Goal: Task Accomplishment & Management: Use online tool/utility

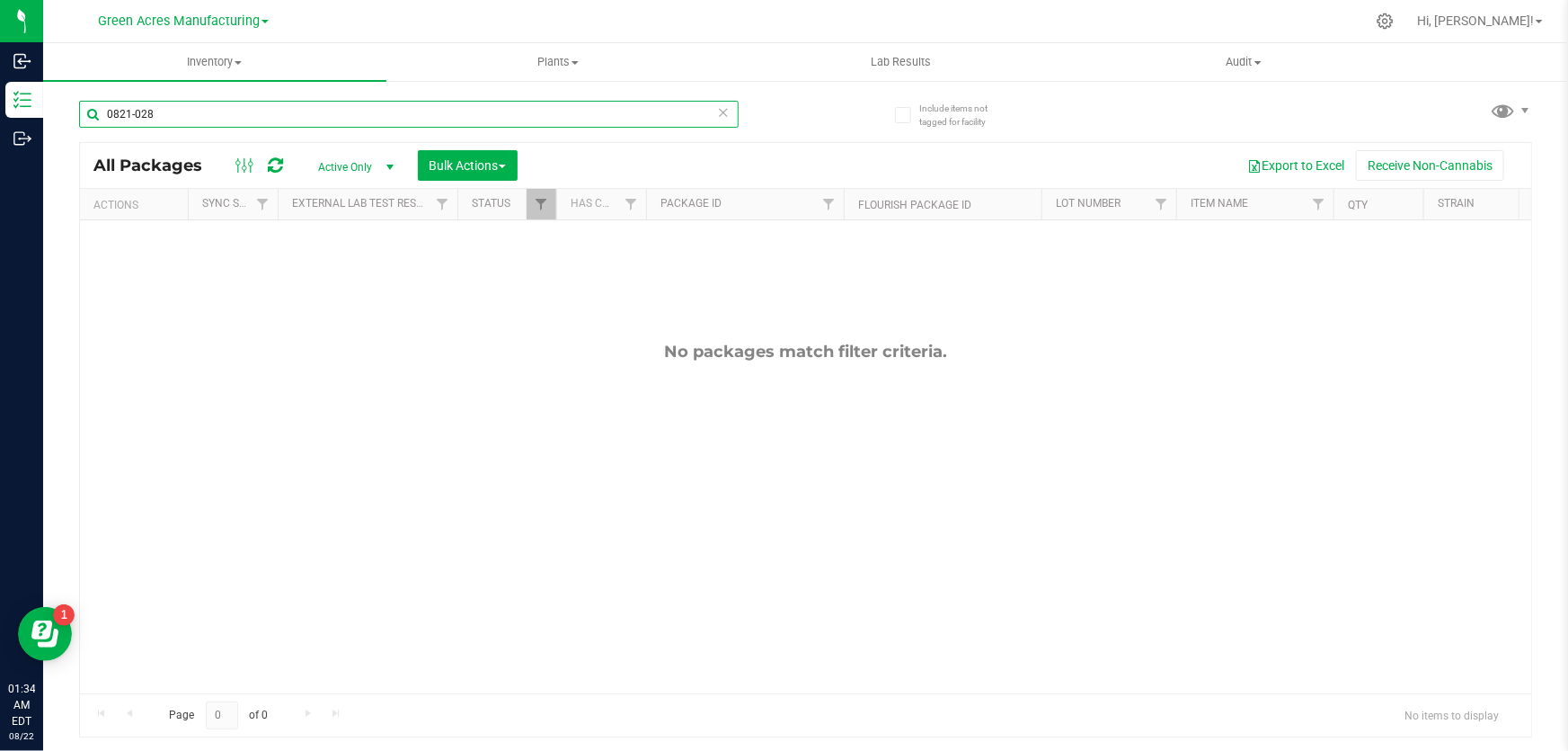
drag, startPoint x: 175, startPoint y: 117, endPoint x: 92, endPoint y: 107, distance: 83.6
click at [92, 107] on input "0821-028" at bounding box center [410, 114] width 660 height 27
type input "0821-1058"
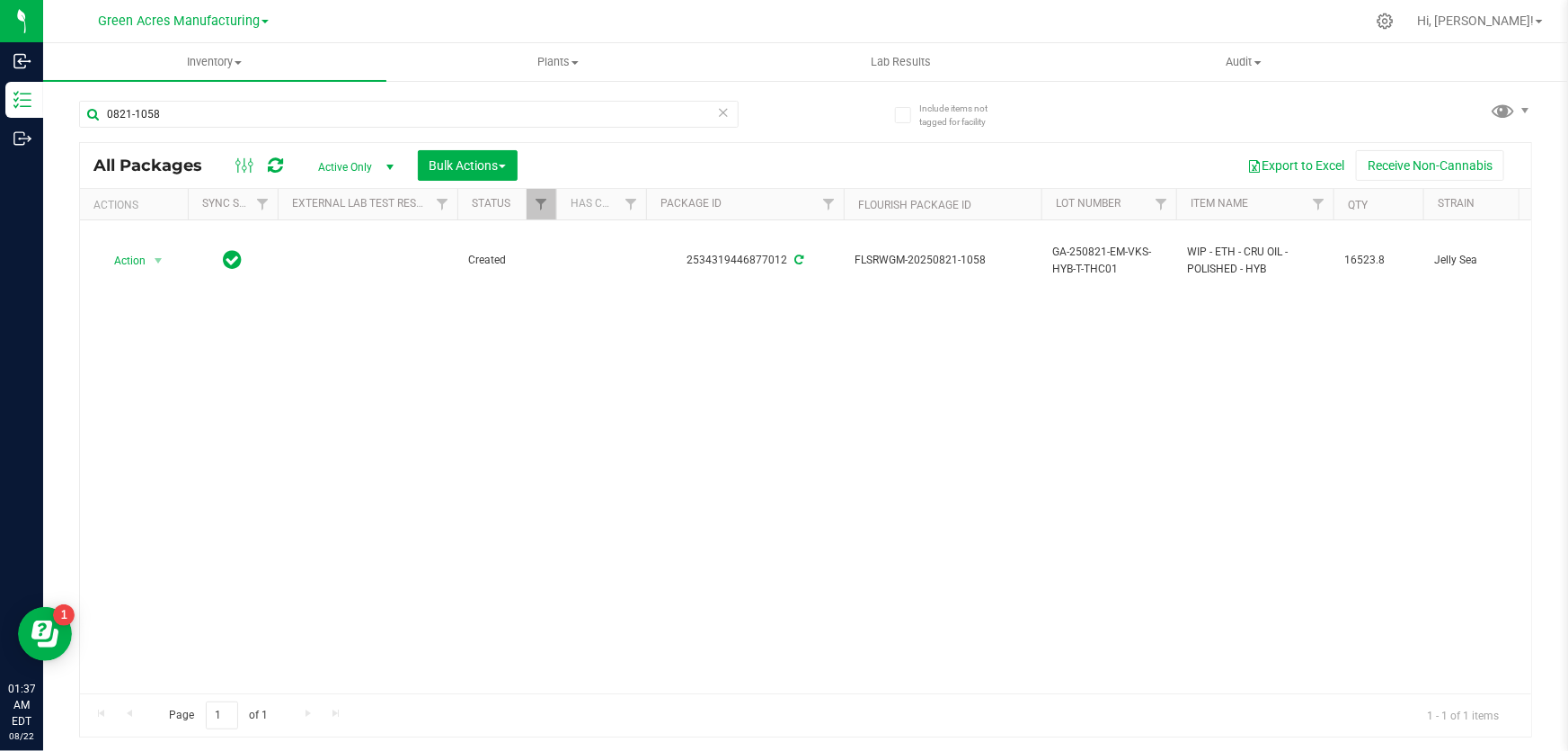
click at [968, 395] on div "Action Action Adjust qty Create package Edit attributes Global inventory Locate…" at bounding box center [806, 456] width 1452 height 473
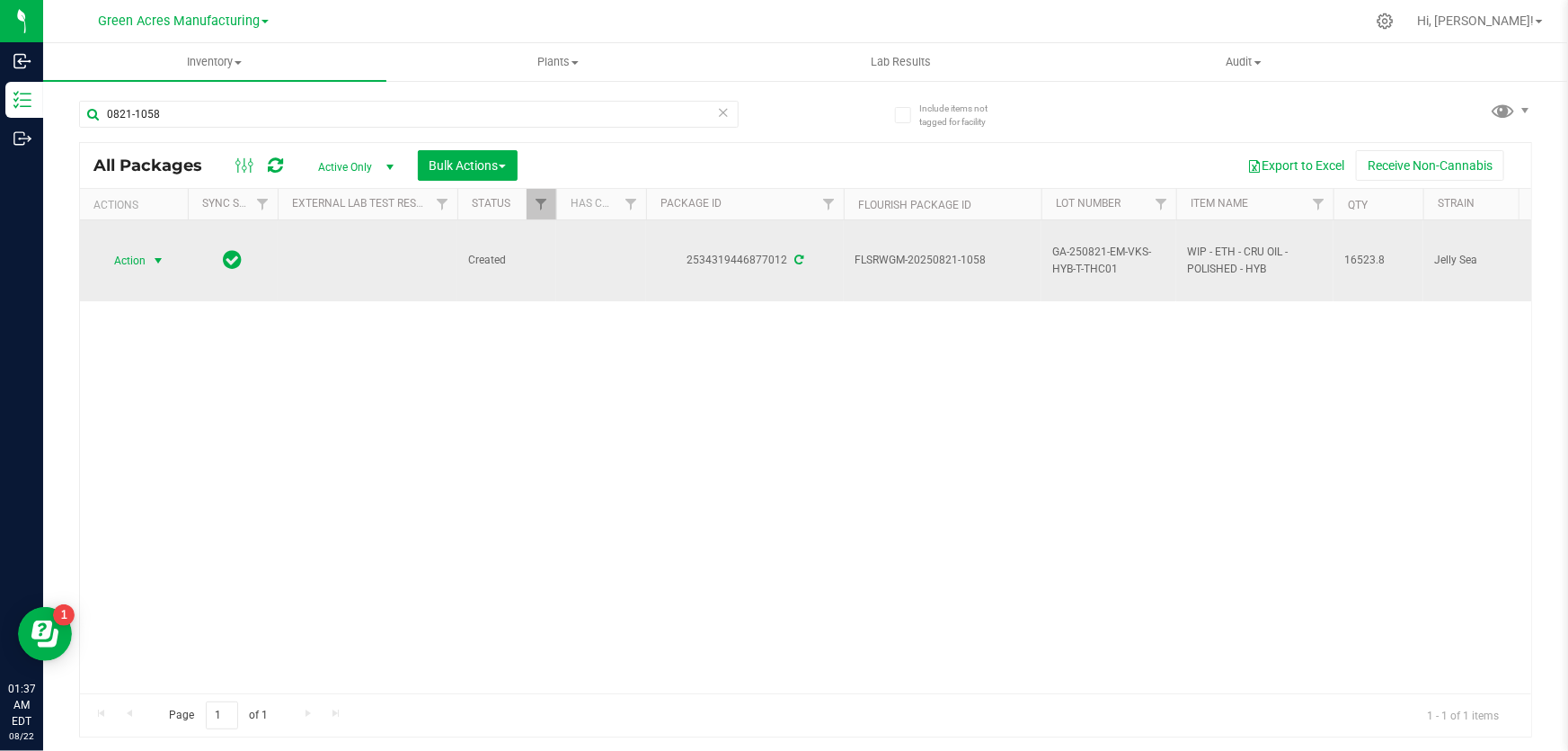
click at [158, 255] on span "select" at bounding box center [158, 261] width 15 height 15
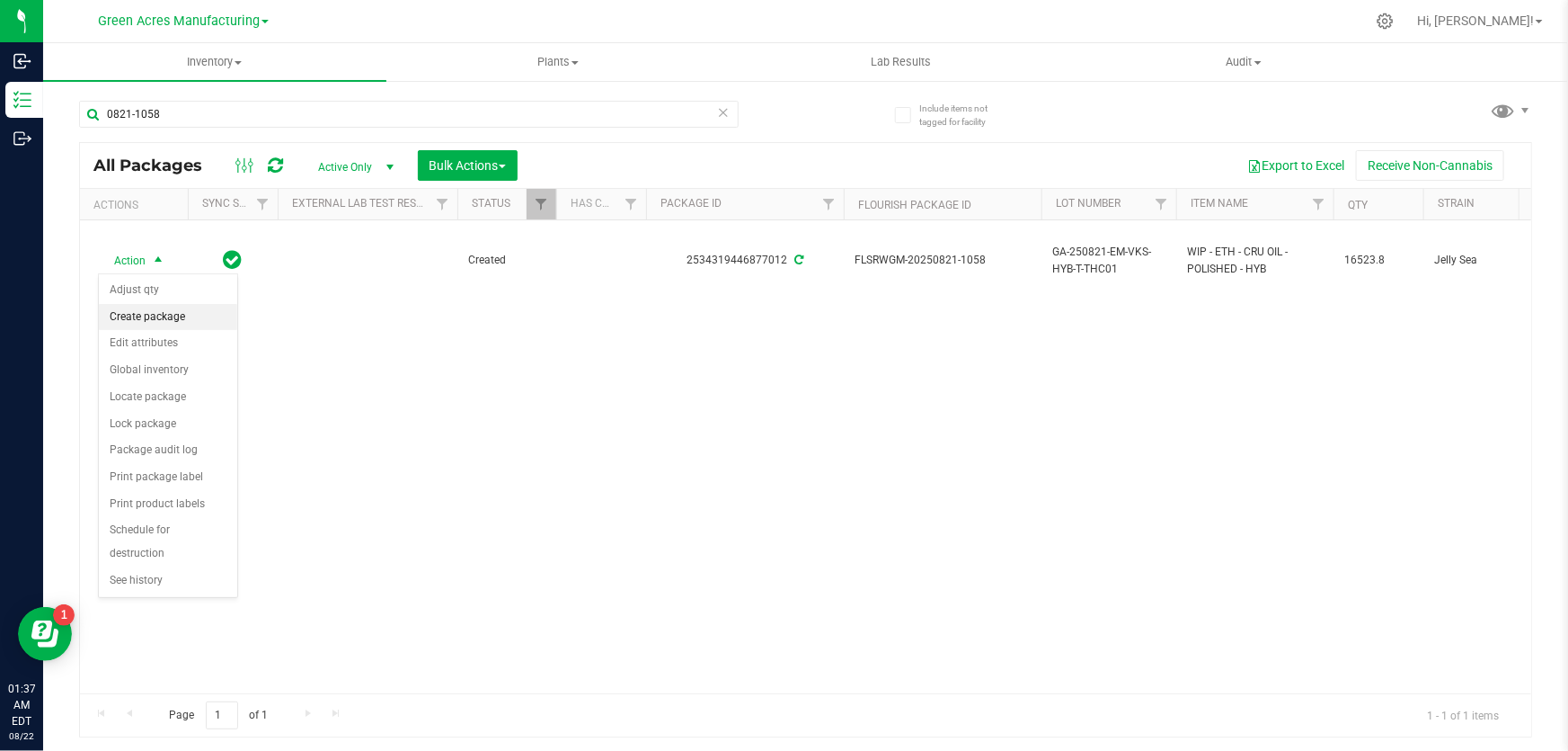
click at [172, 310] on li "Create package" at bounding box center [168, 317] width 139 height 27
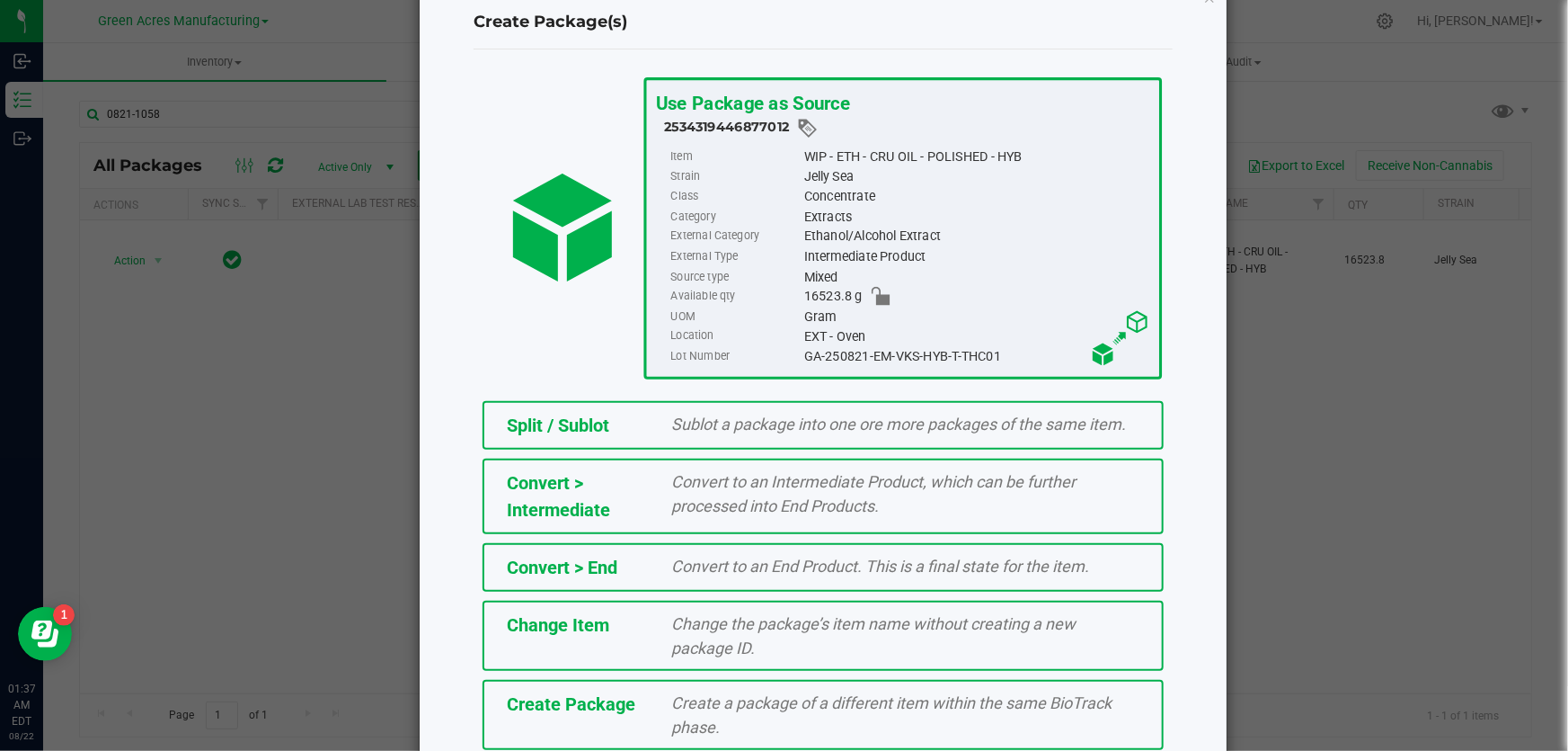
scroll to position [123, 0]
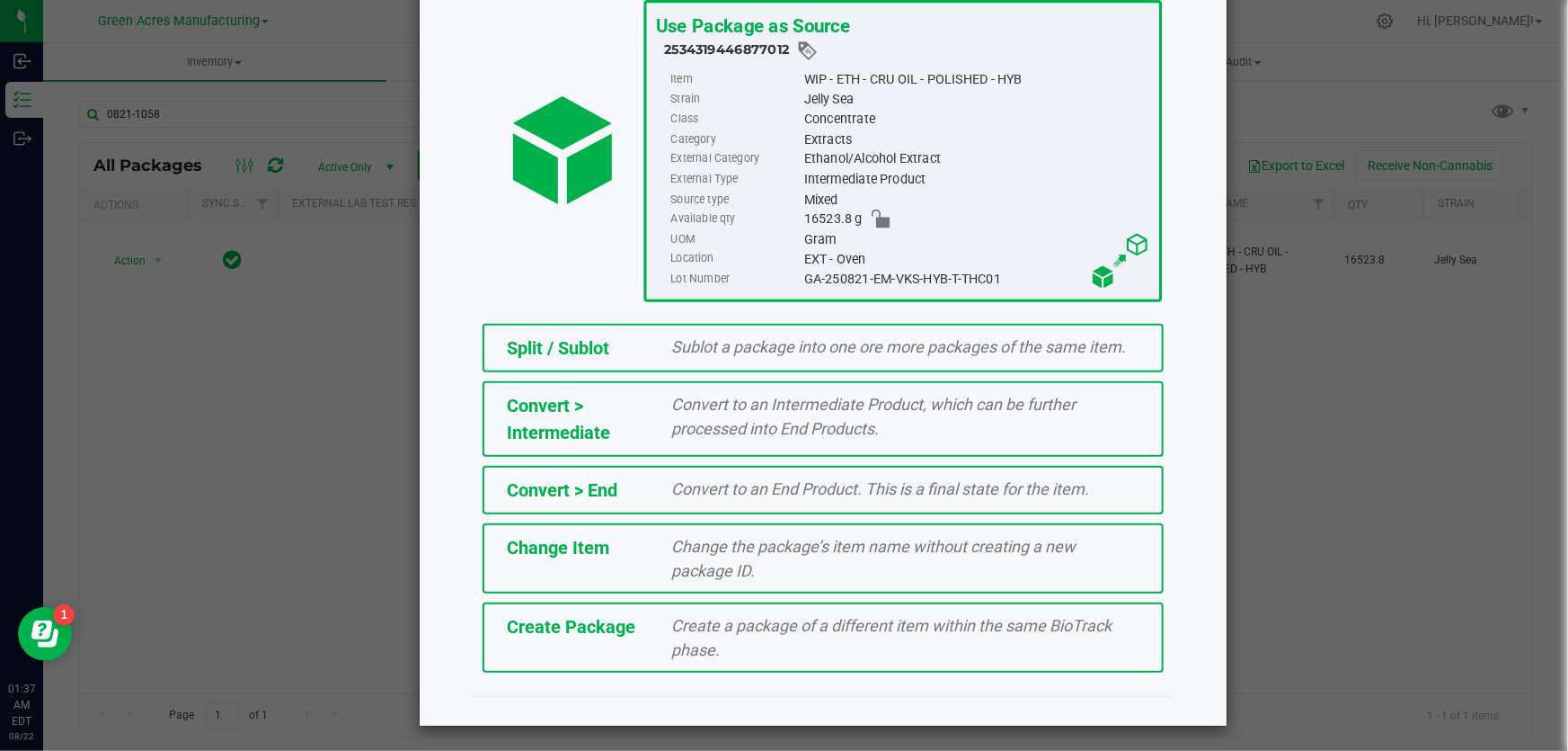
click at [631, 633] on div "Create Package" at bounding box center [576, 626] width 165 height 27
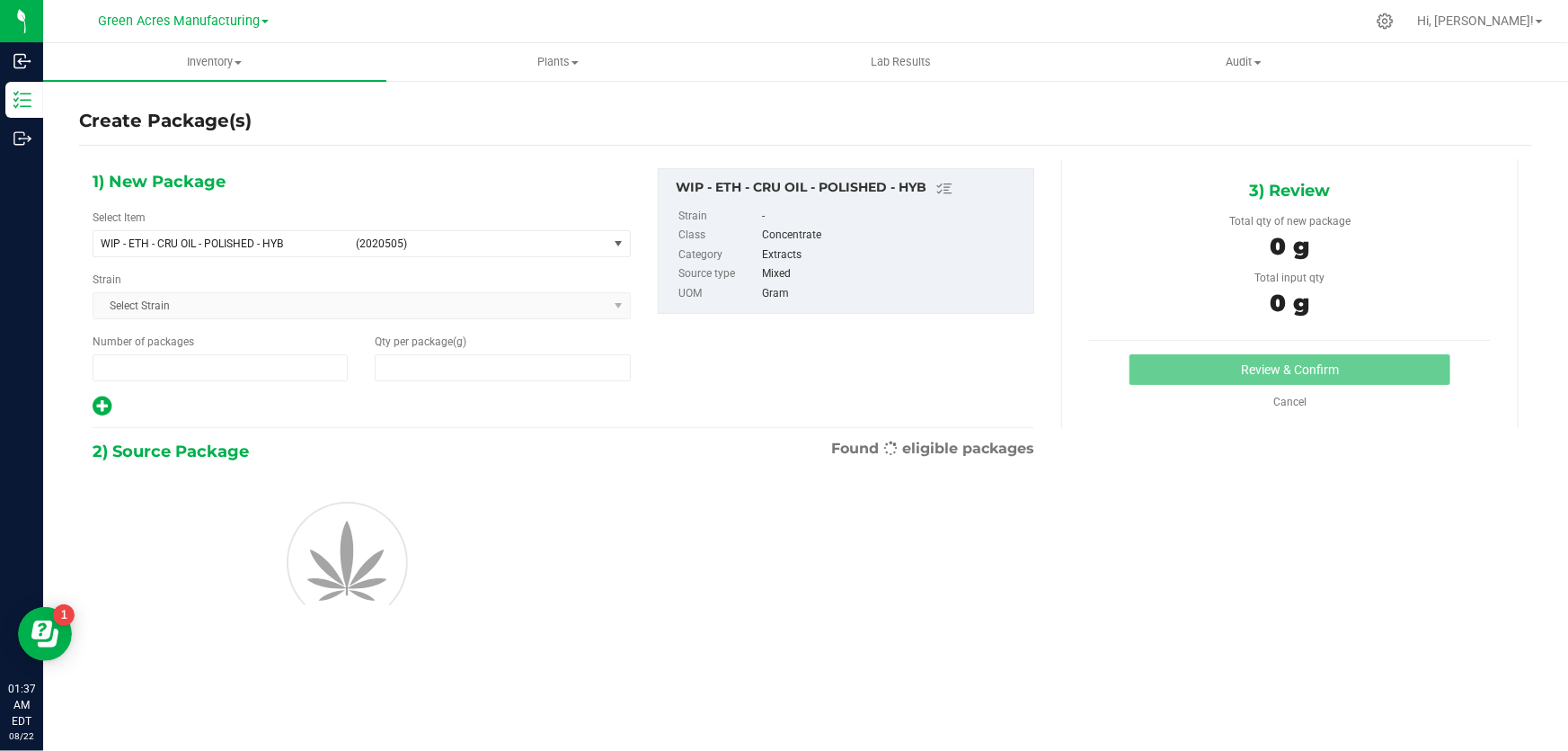
type input "1"
type input "0.0000"
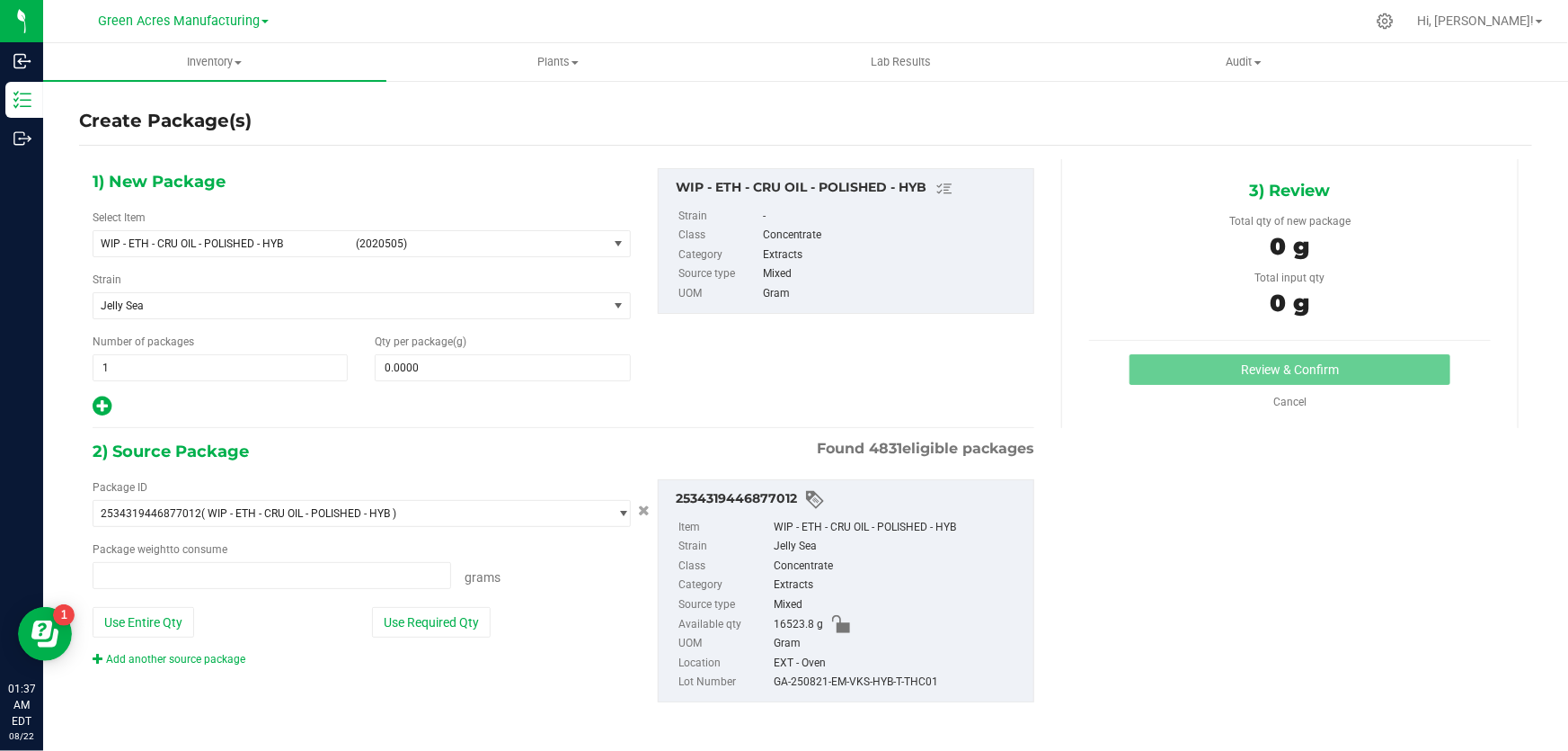
type input "0.0000 g"
click at [573, 242] on span "(2020505)" at bounding box center [478, 244] width 244 height 13
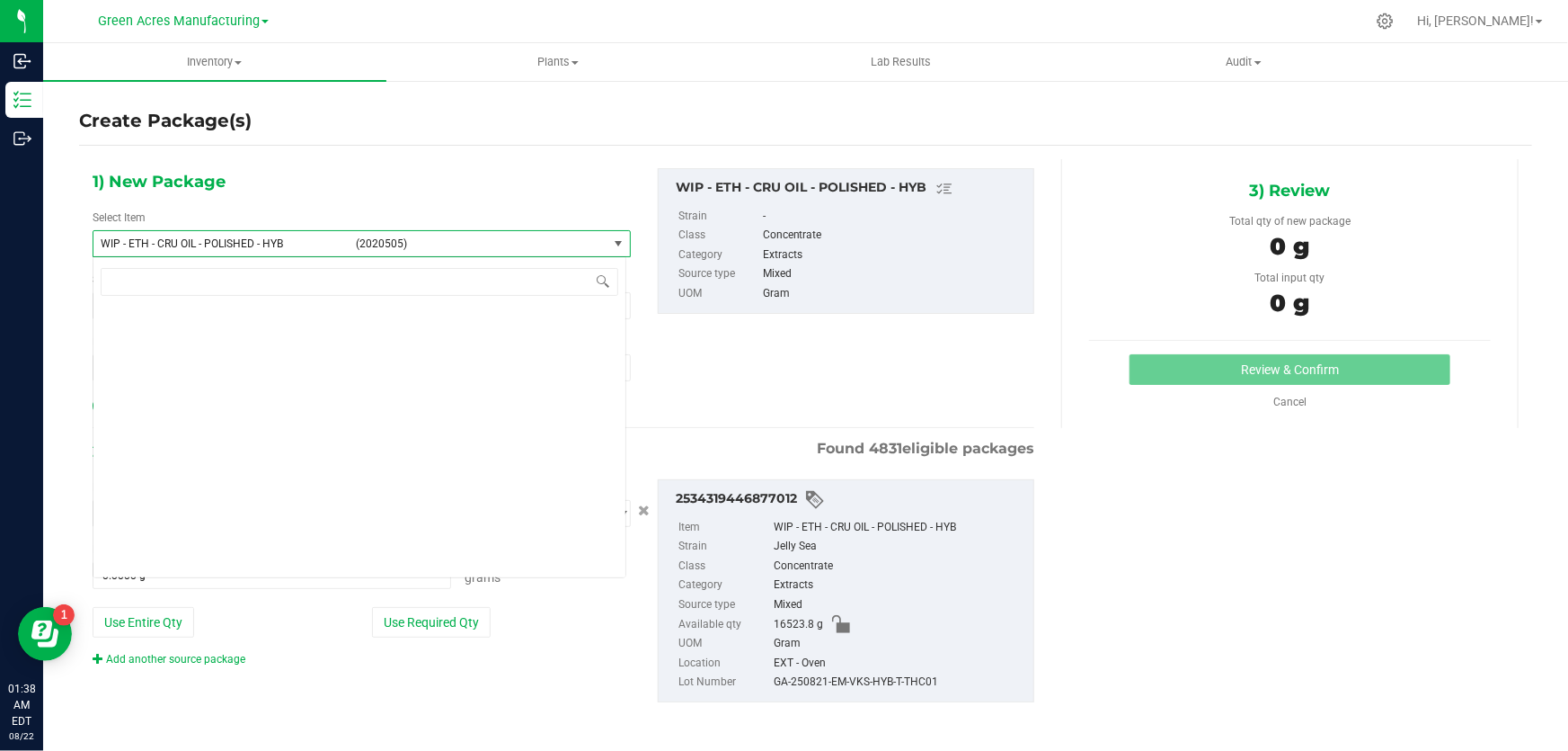
scroll to position [471935, 0]
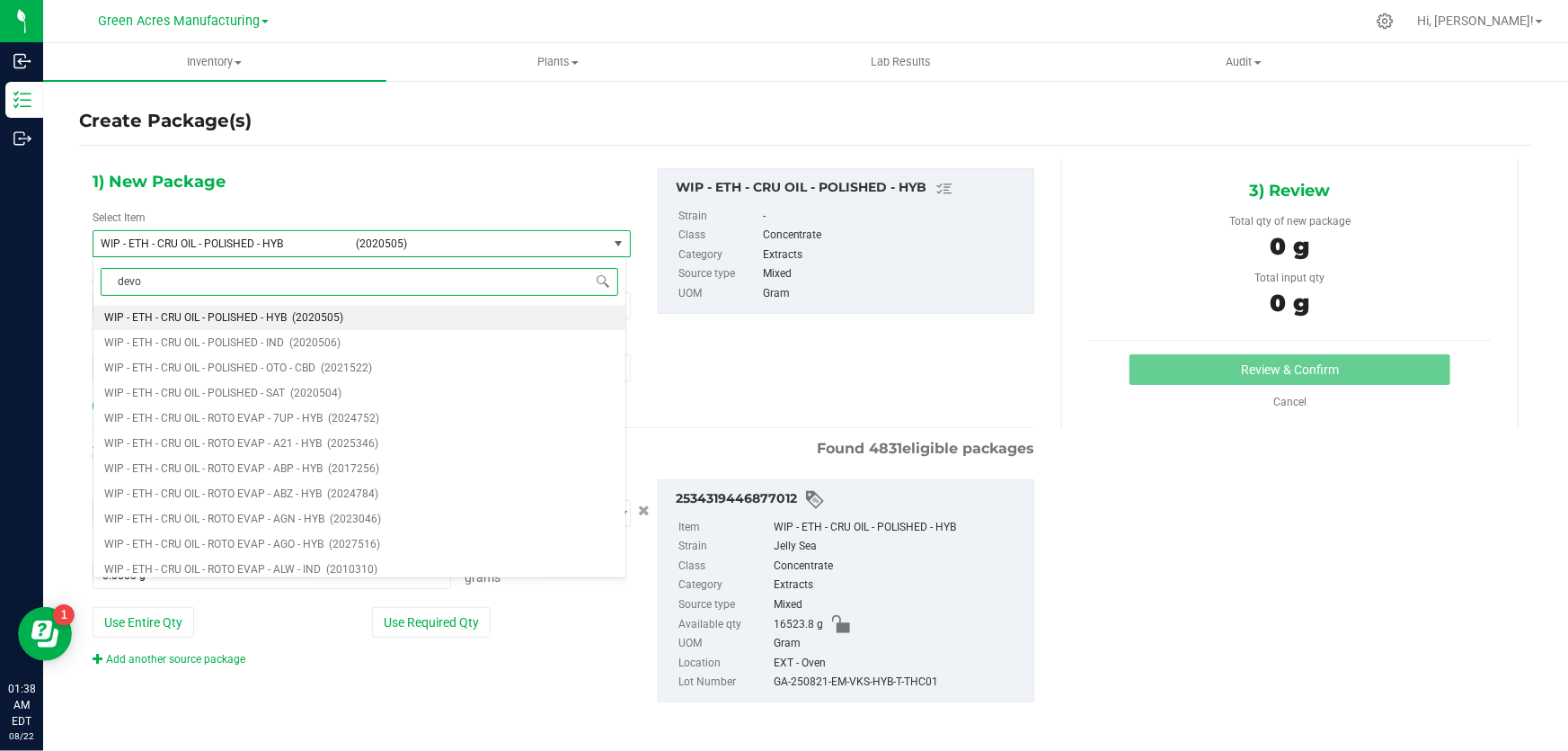
type input "[PERSON_NAME]"
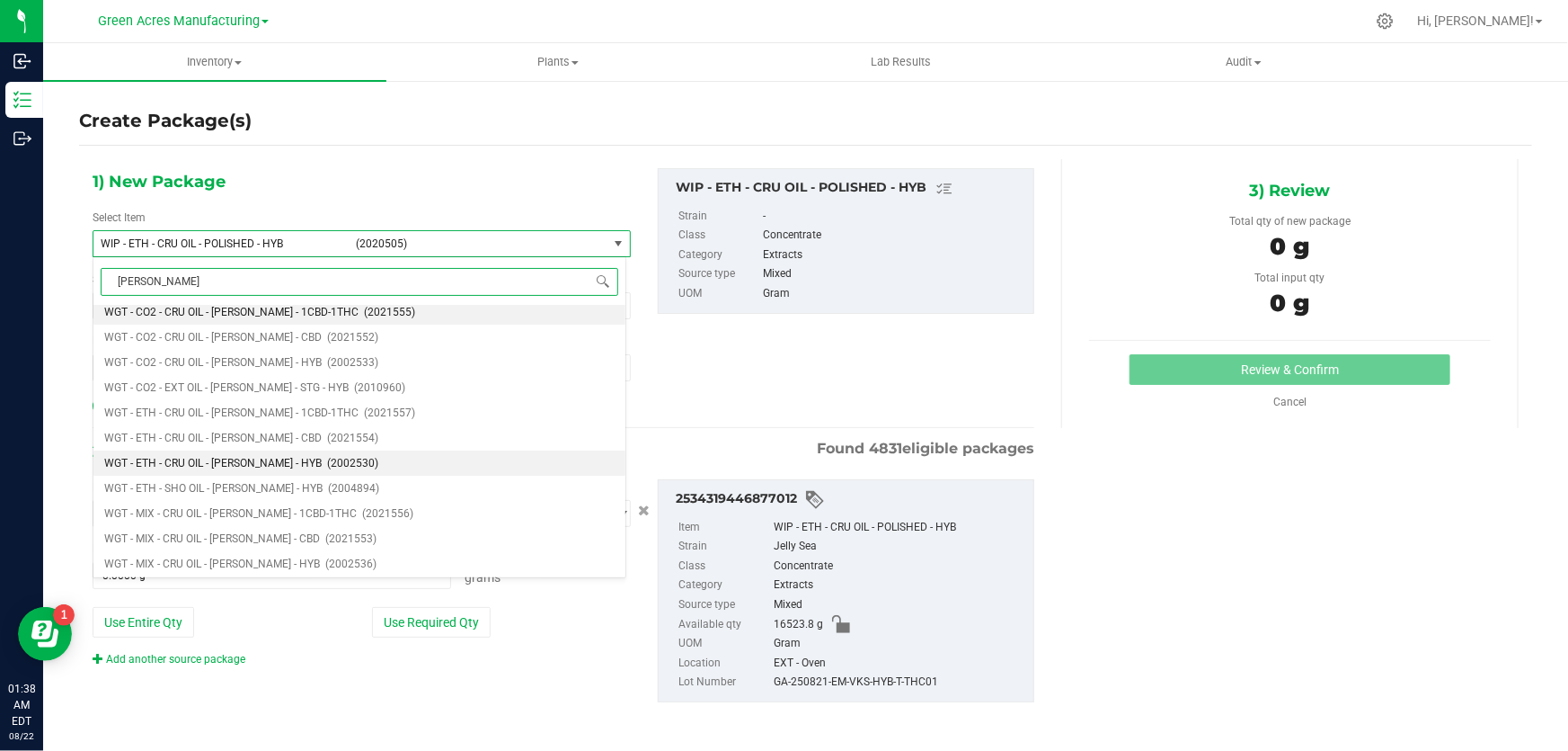
scroll to position [6, 0]
click at [204, 462] on span "WGT - ETH - CRU OIL - [PERSON_NAME] - HYB" at bounding box center [213, 462] width 217 height 13
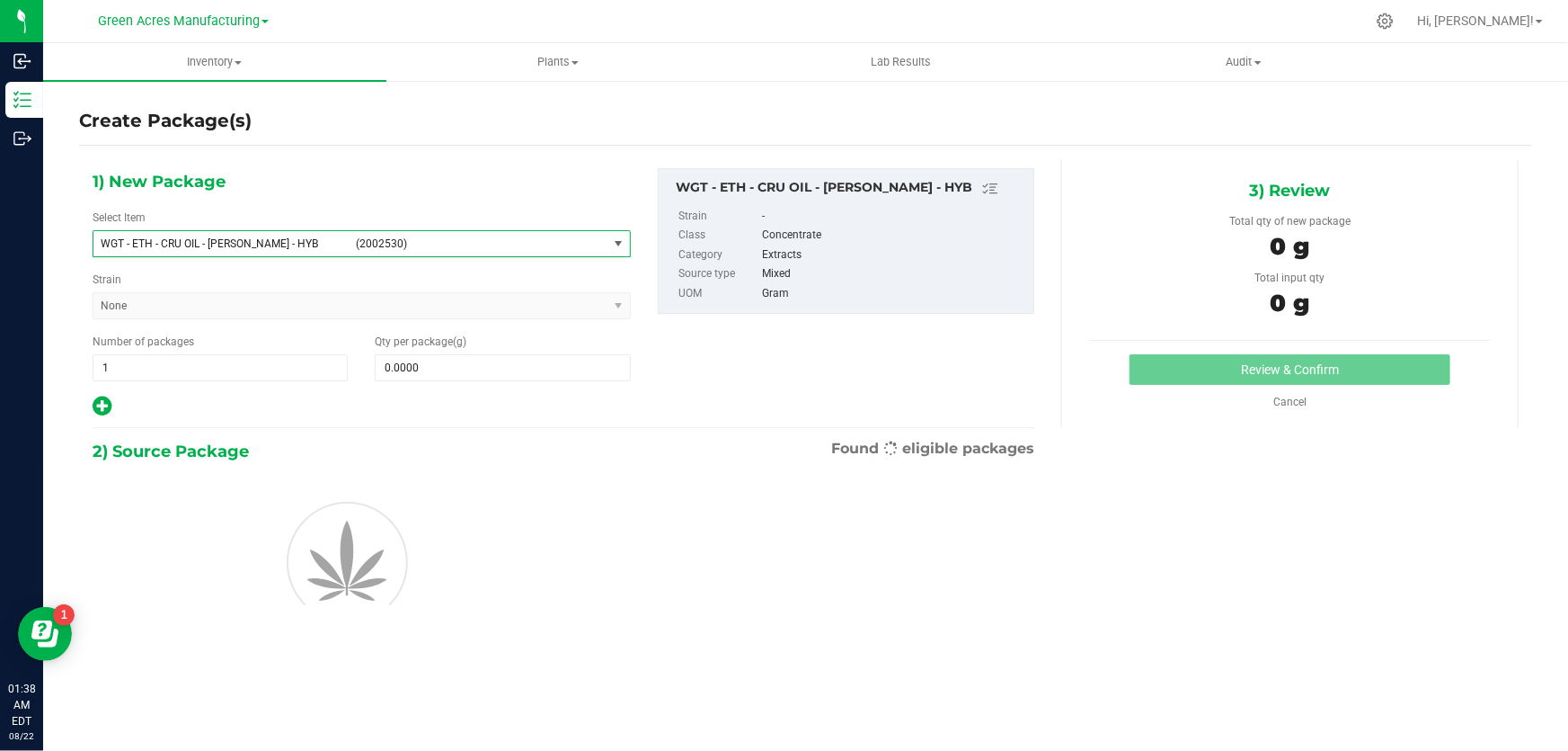
type input "0.0000"
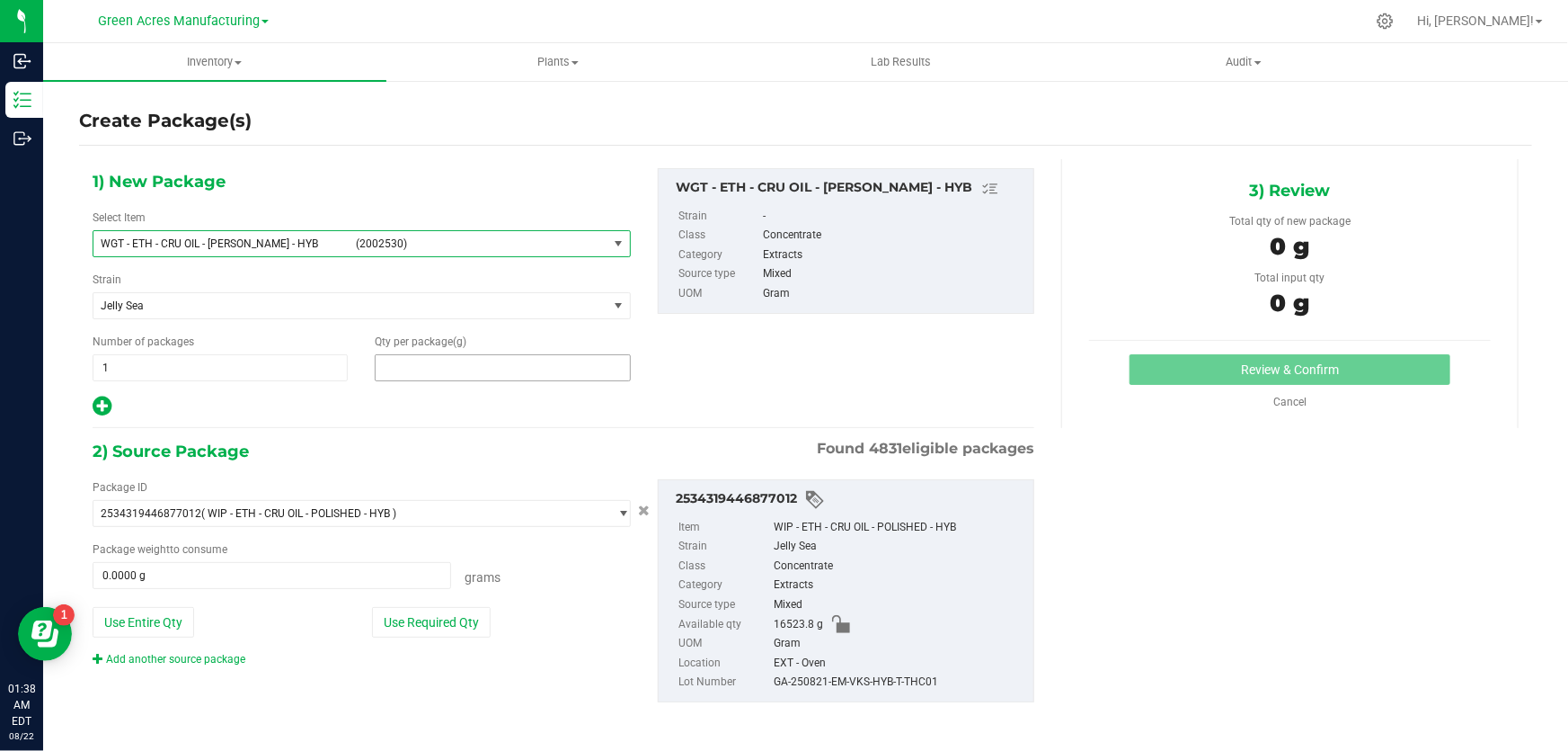
click at [474, 367] on span at bounding box center [502, 367] width 255 height 27
type input "0.0000"
click at [476, 359] on span at bounding box center [502, 367] width 255 height 27
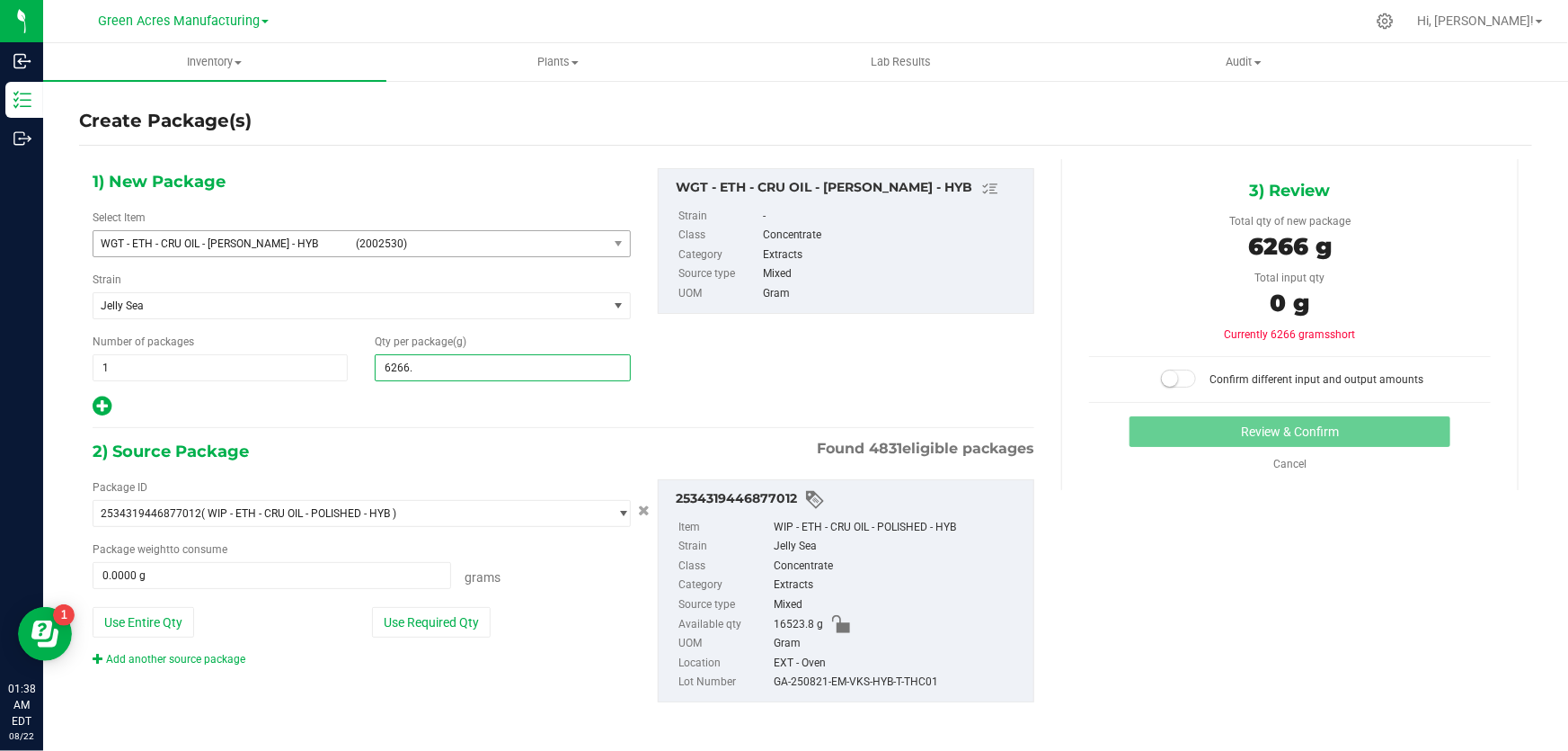
type input "6266.1"
type input "6,266.1000"
click at [449, 616] on button "Use Required Qty" at bounding box center [431, 622] width 118 height 31
type input "6266.1000 g"
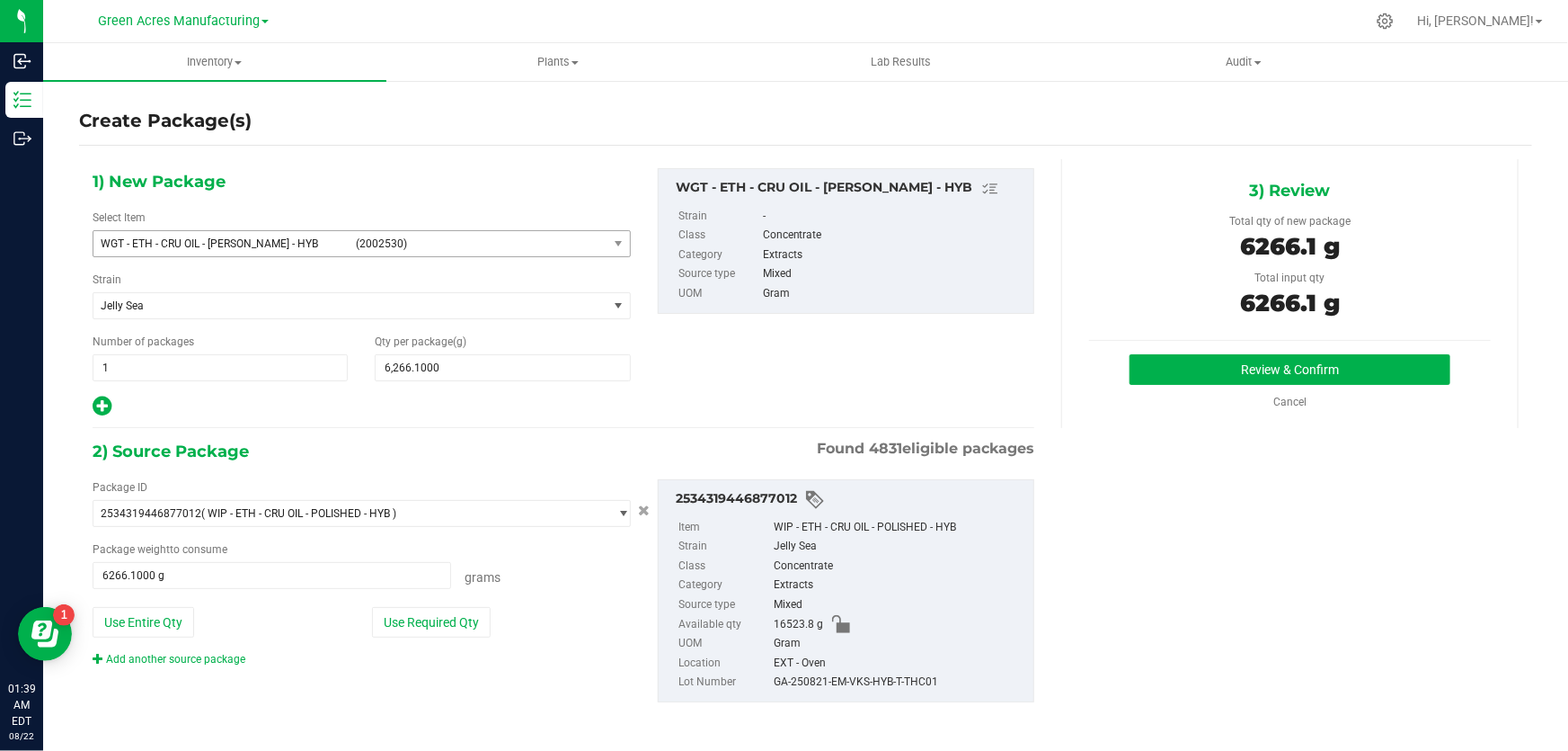
scroll to position [1, 0]
click at [1260, 372] on button "Review & Confirm" at bounding box center [1291, 368] width 322 height 31
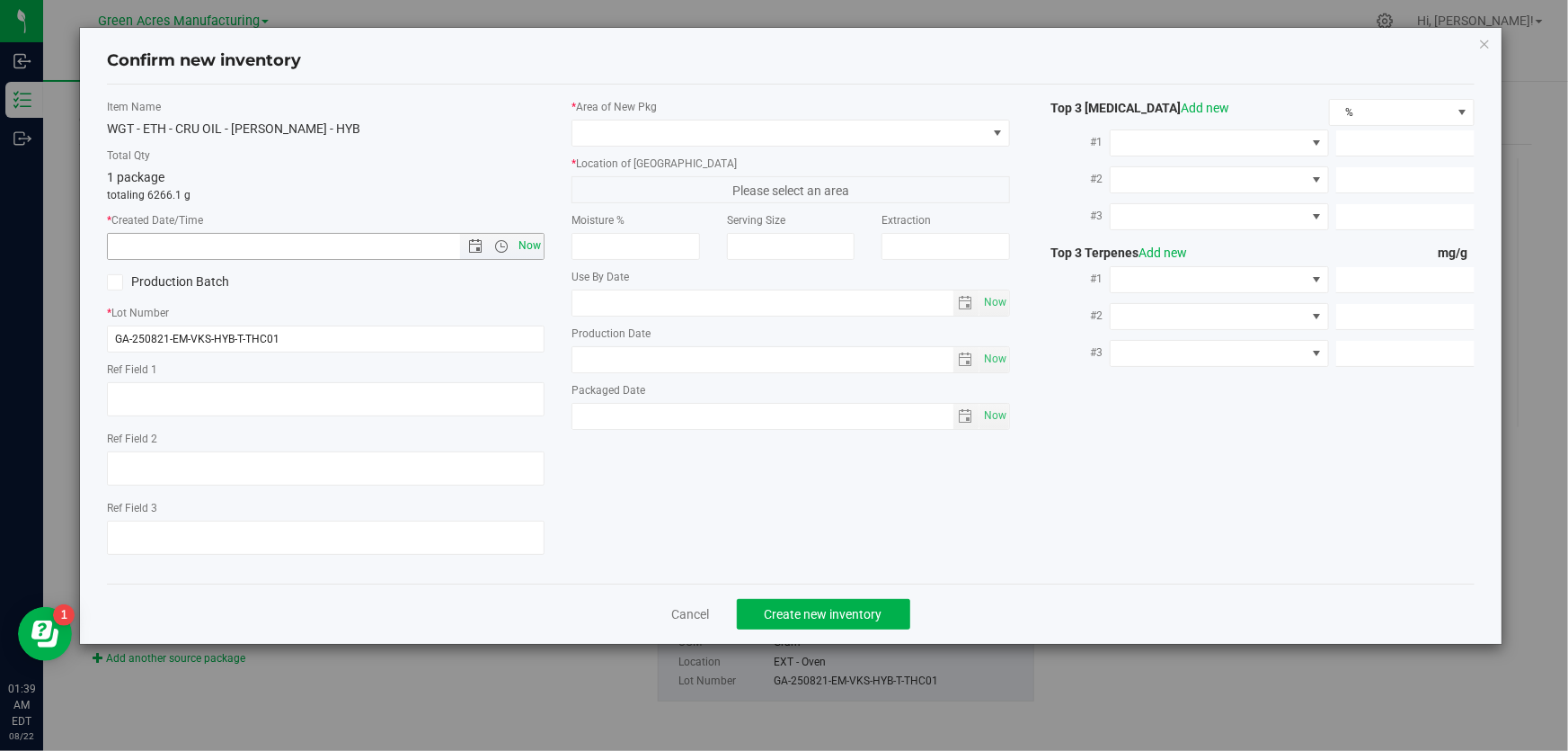
click at [537, 247] on span "Now" at bounding box center [530, 246] width 31 height 26
type input "[DATE] 1:39 AM"
click at [310, 344] on input "GA-250821-EM-VKS-HYB-T-THC01" at bounding box center [325, 339] width 437 height 27
type input "GA-250821-EM-VKS-HYB-T-THC01-A-B"
click at [998, 134] on span at bounding box center [998, 133] width 15 height 15
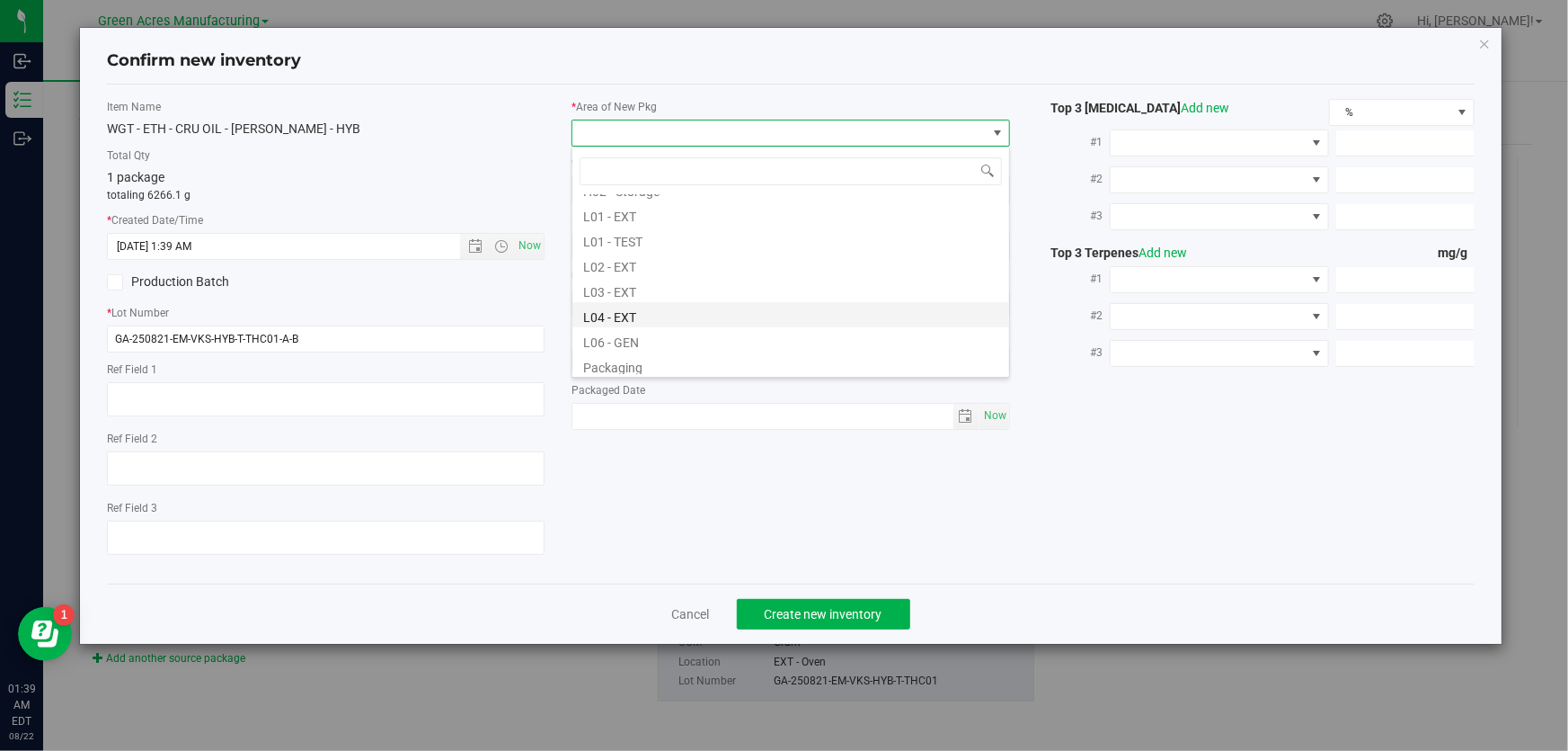
scroll to position [326, 0]
click at [642, 292] on li "L03 - EXT" at bounding box center [790, 283] width 436 height 25
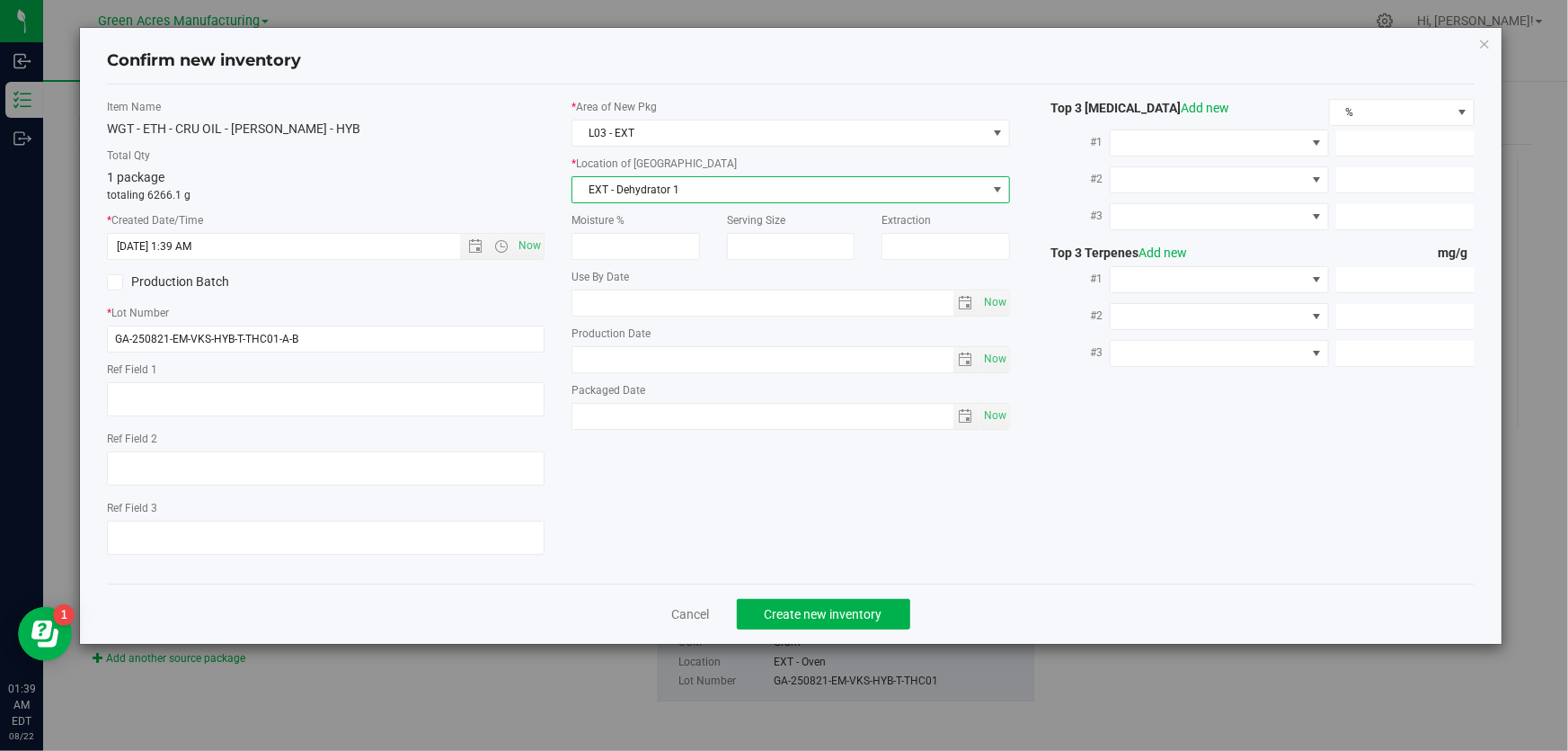
click at [683, 181] on span "EXT - Dehydrator 1" at bounding box center [778, 190] width 413 height 25
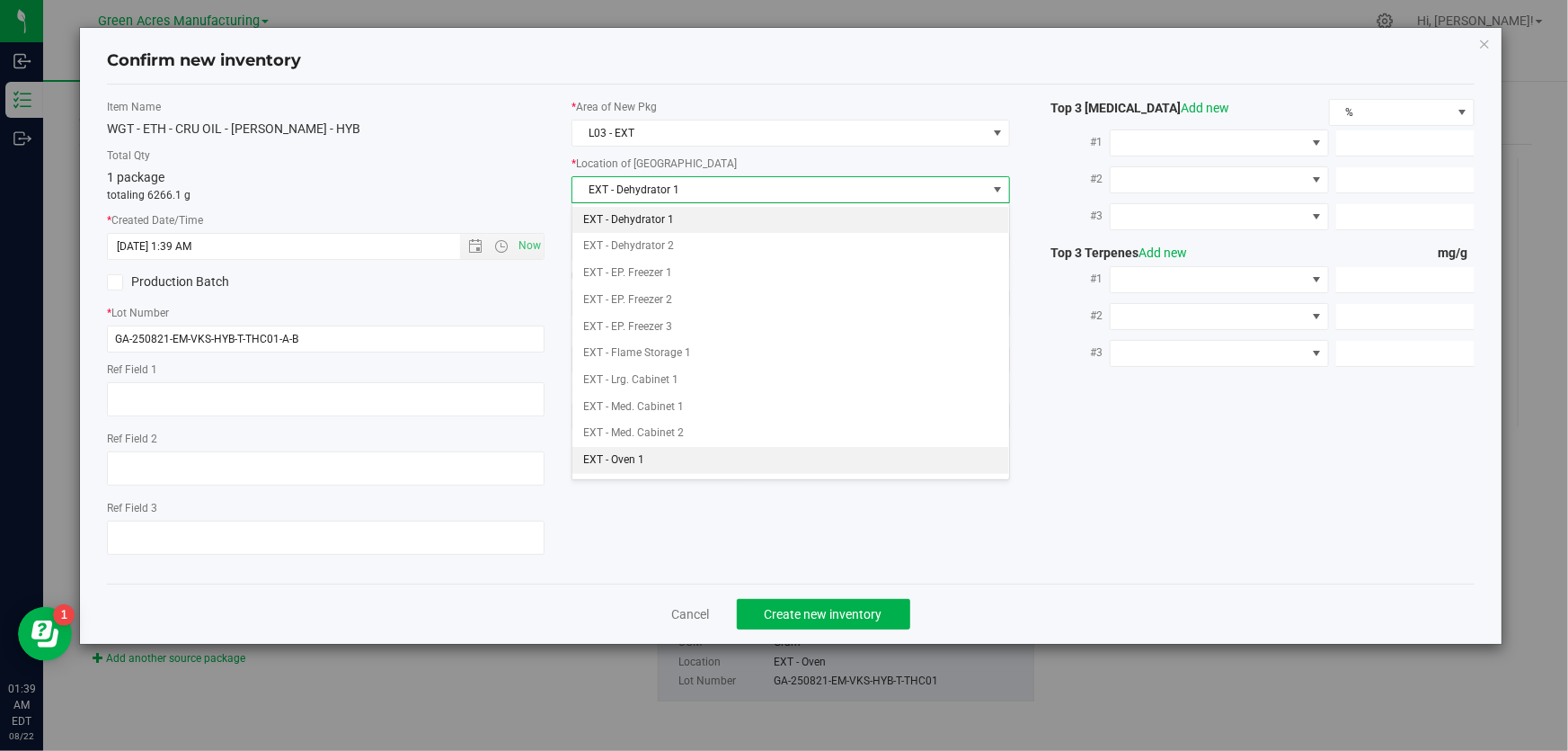
click at [704, 461] on li "EXT - Oven 1" at bounding box center [790, 460] width 436 height 27
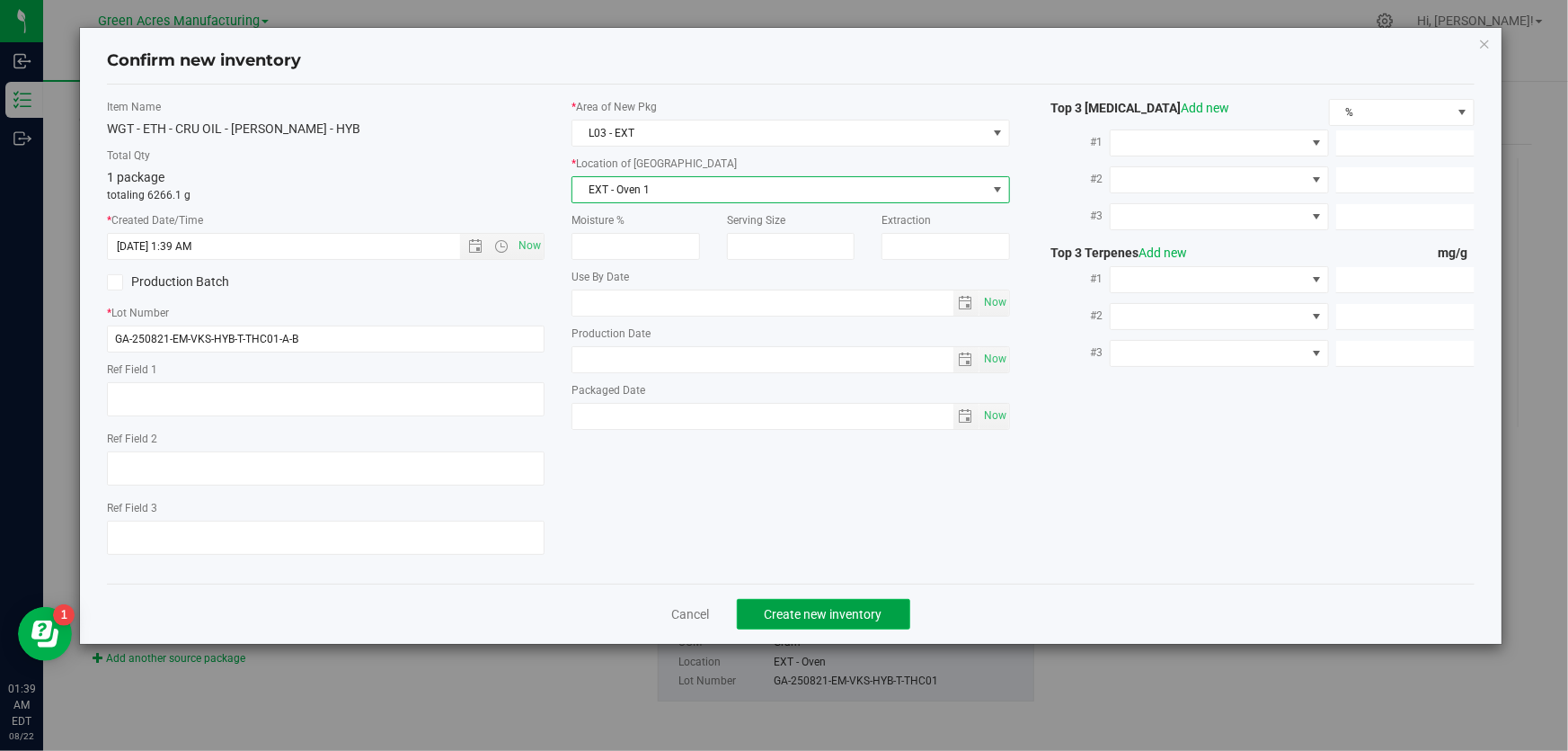
click at [859, 621] on span "Create new inventory" at bounding box center [823, 614] width 117 height 15
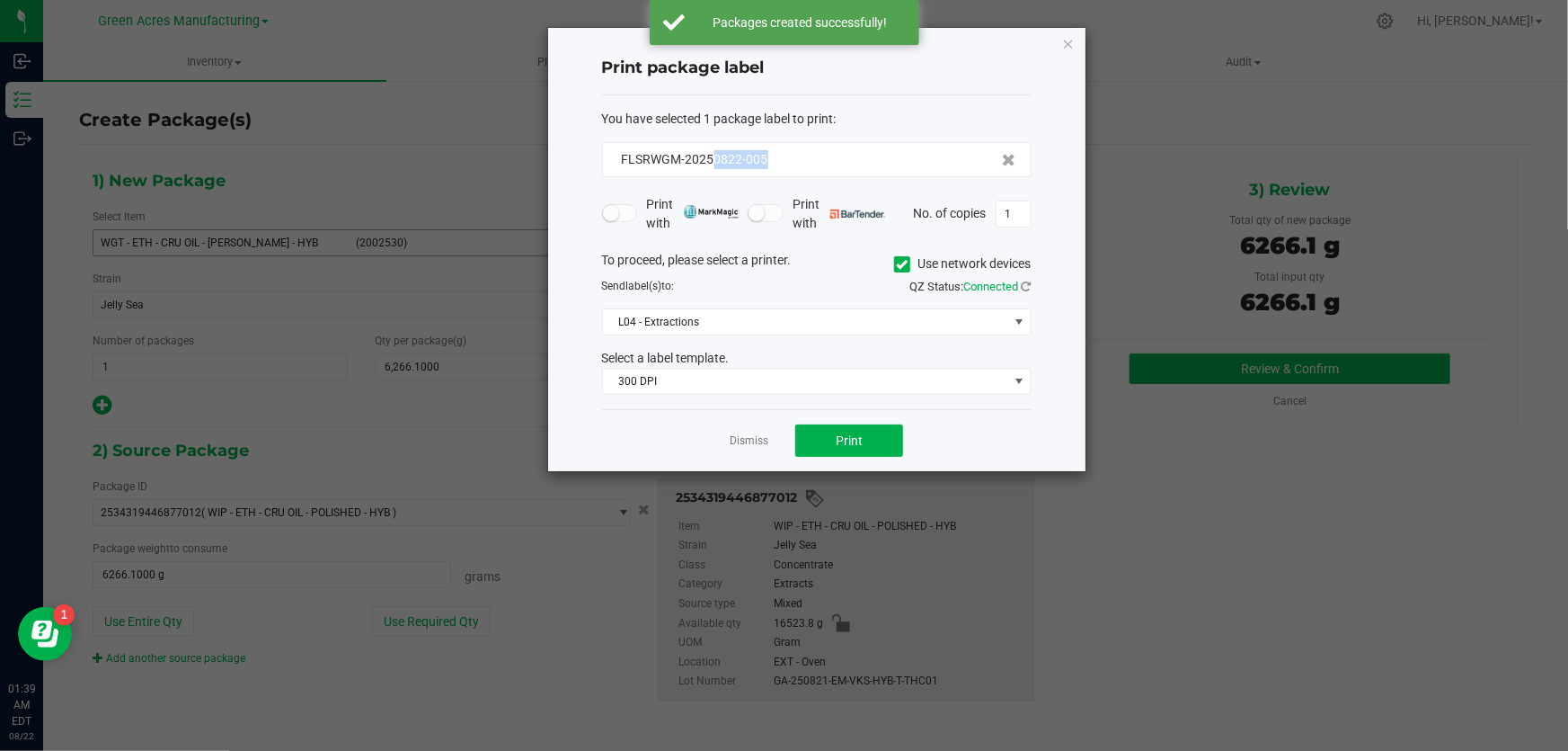
drag, startPoint x: 776, startPoint y: 160, endPoint x: 711, endPoint y: 169, distance: 65.6
click at [711, 169] on div "FLSRWGM-20250822-005" at bounding box center [816, 160] width 430 height 35
copy span "0822-005"
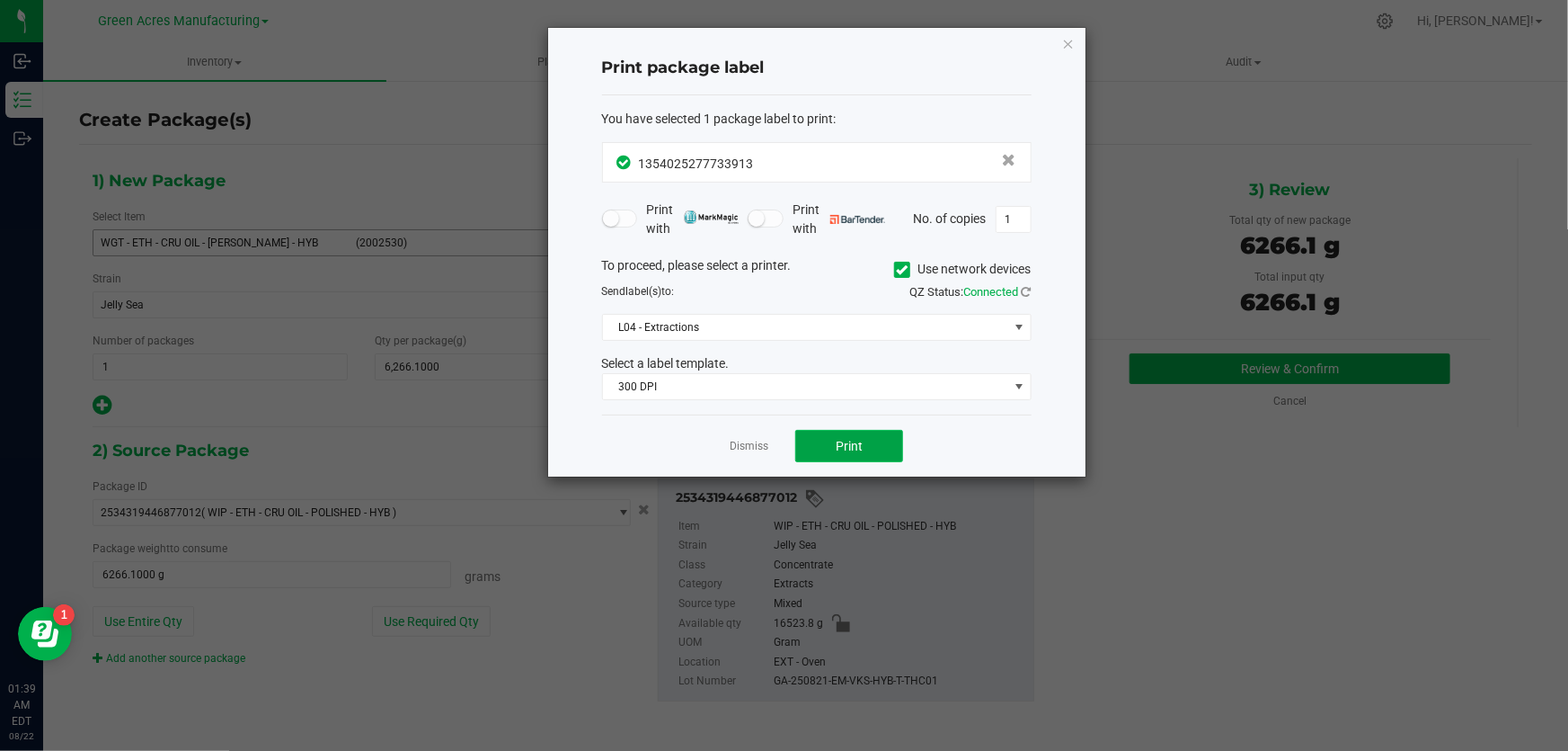
click at [850, 450] on span "Print" at bounding box center [849, 446] width 27 height 15
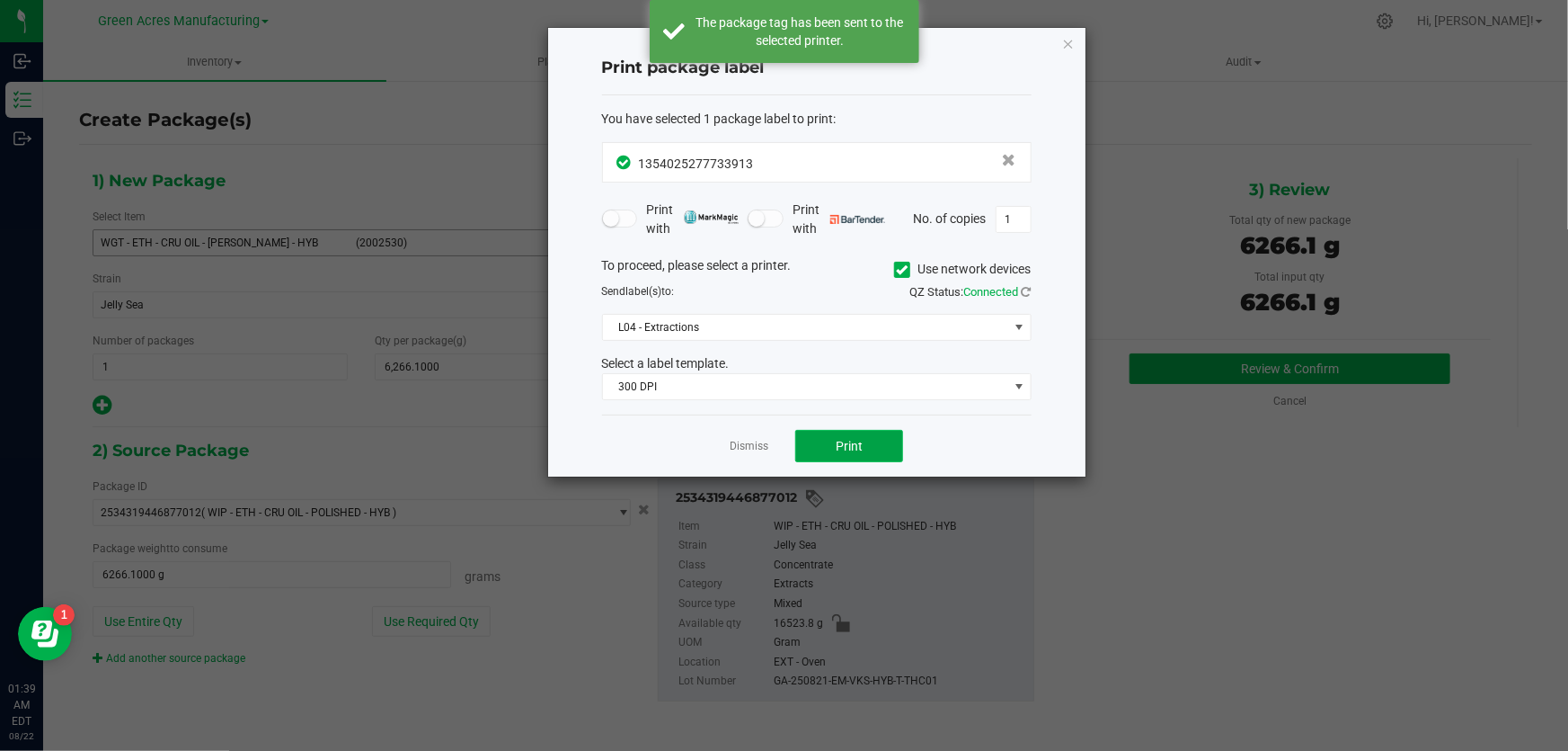
click at [847, 449] on span "Print" at bounding box center [849, 446] width 27 height 15
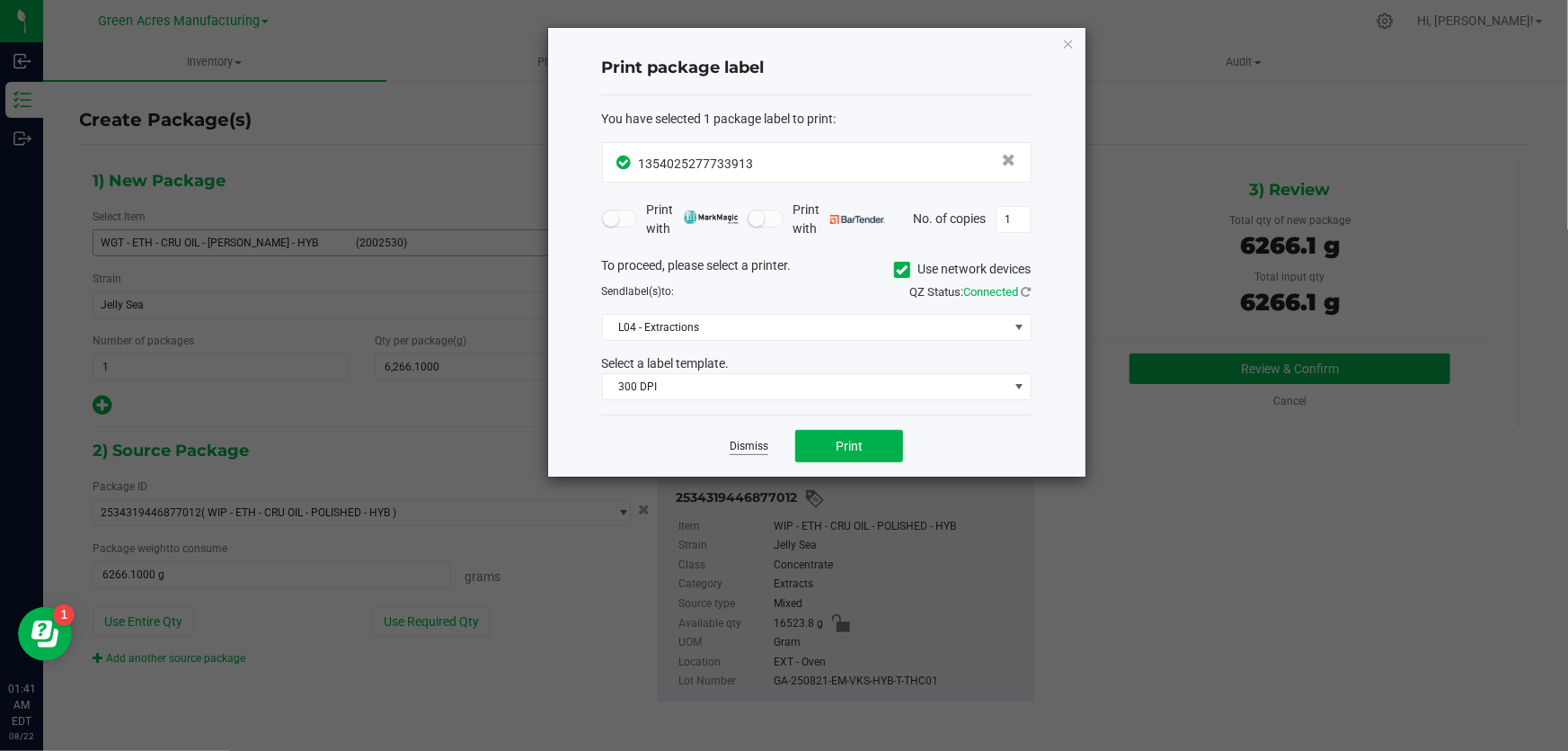
click at [749, 447] on link "Dismiss" at bounding box center [749, 446] width 39 height 16
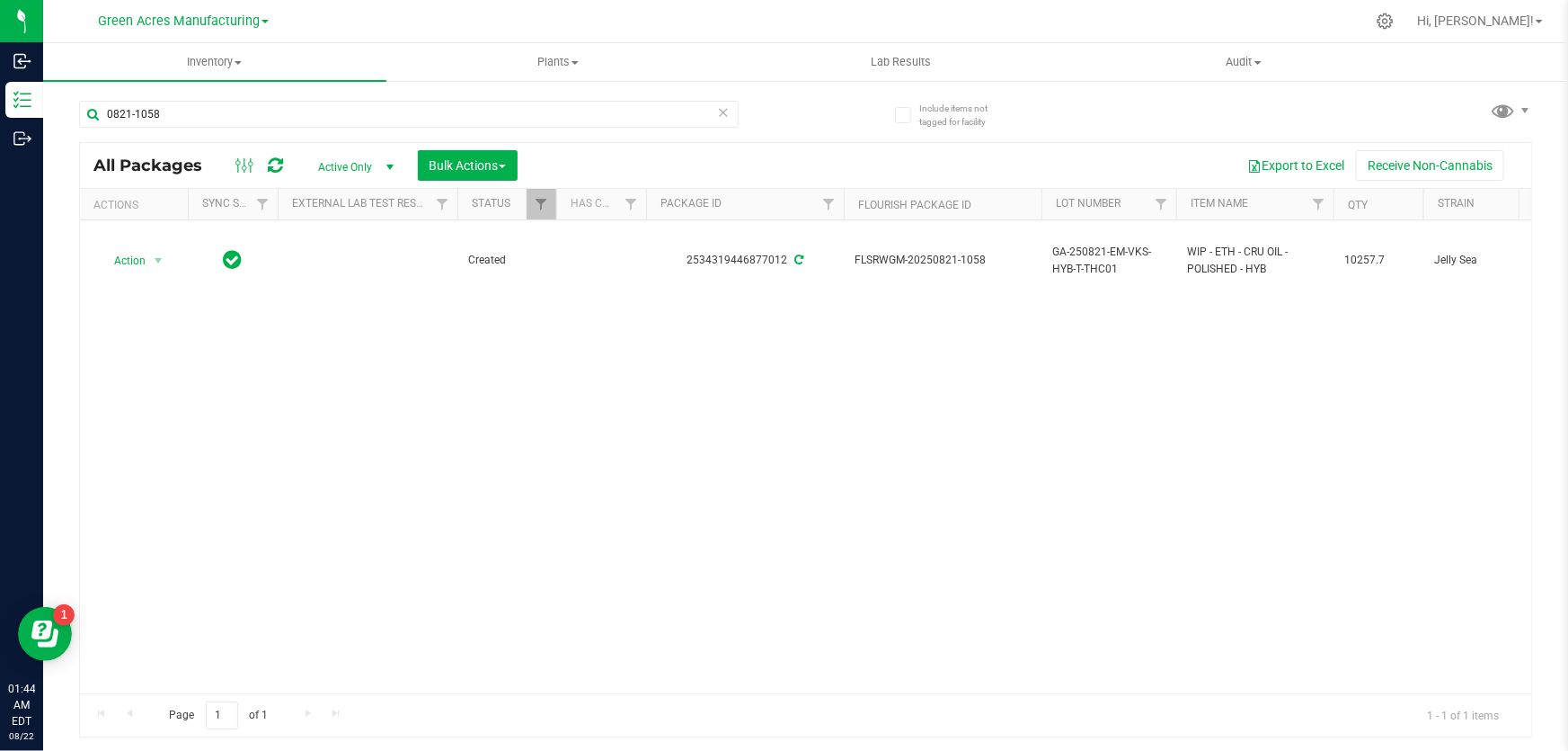
click at [1135, 355] on div "Action Action Adjust qty Create package Edit attributes Global inventory Locate…" at bounding box center [806, 456] width 1452 height 473
click at [1538, 16] on link "Hi, [PERSON_NAME]!" at bounding box center [1480, 21] width 141 height 18
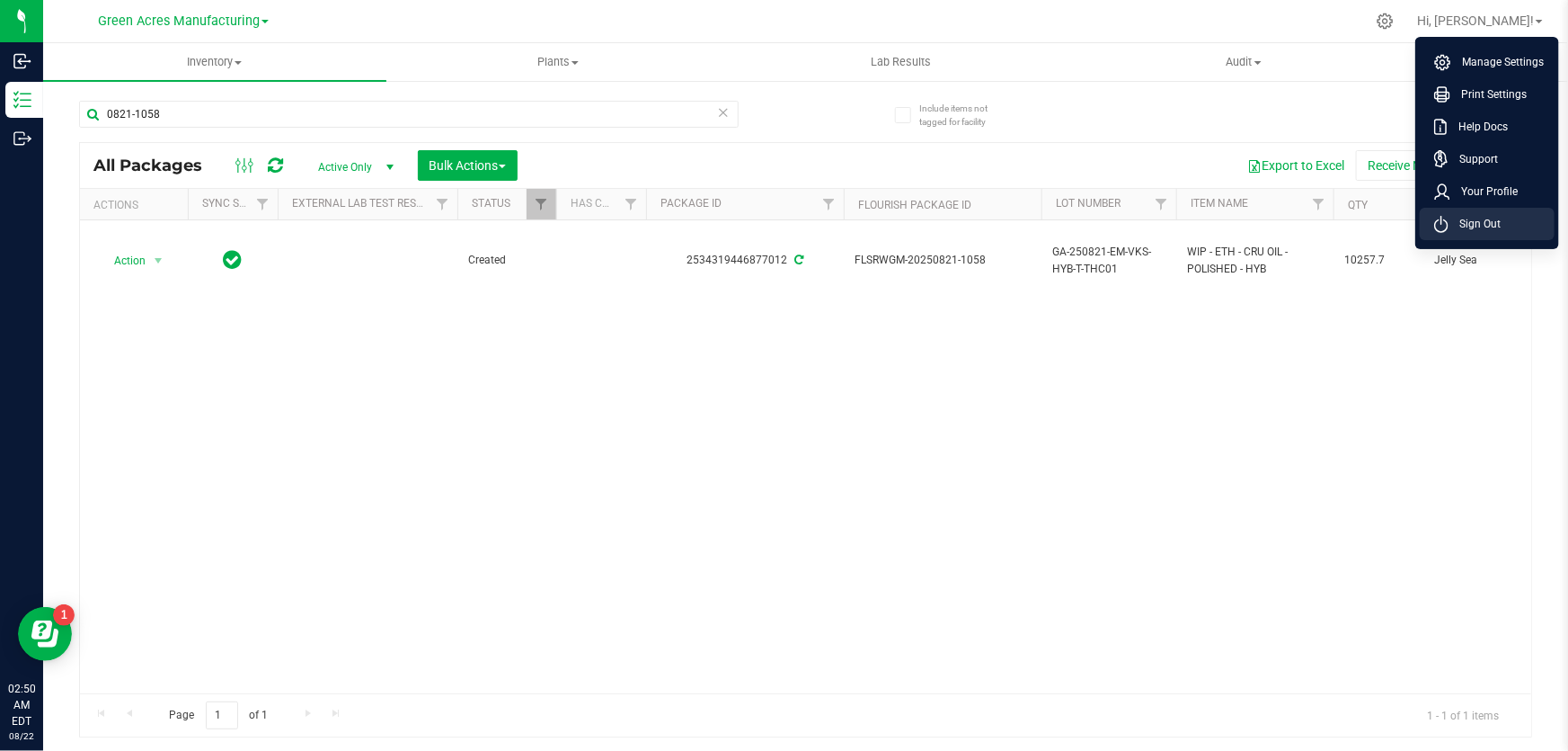
click at [1474, 224] on span "Sign Out" at bounding box center [1475, 223] width 52 height 18
